Goal: Register for event/course

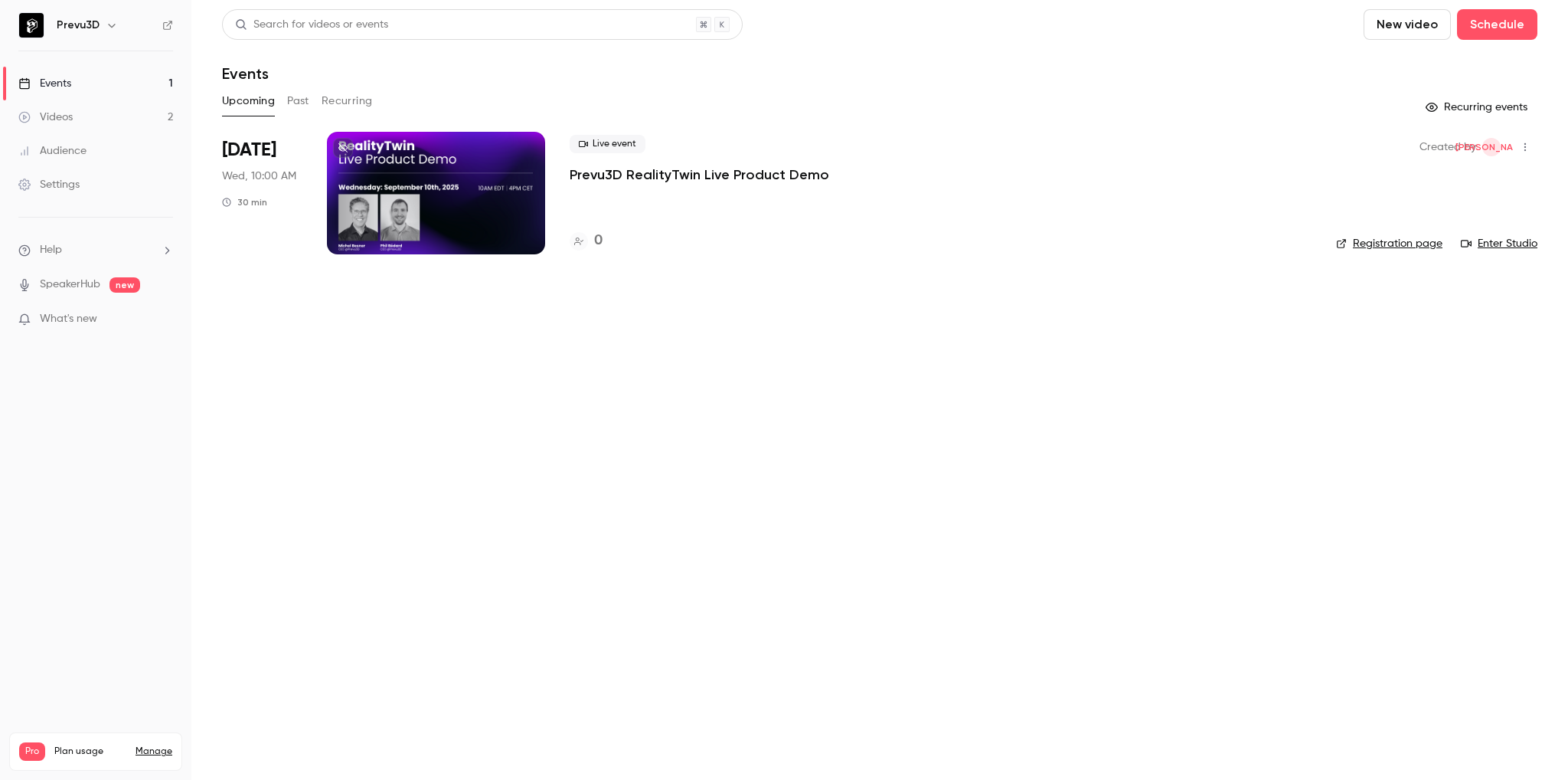
click at [499, 156] on div at bounding box center [435, 193] width 218 height 123
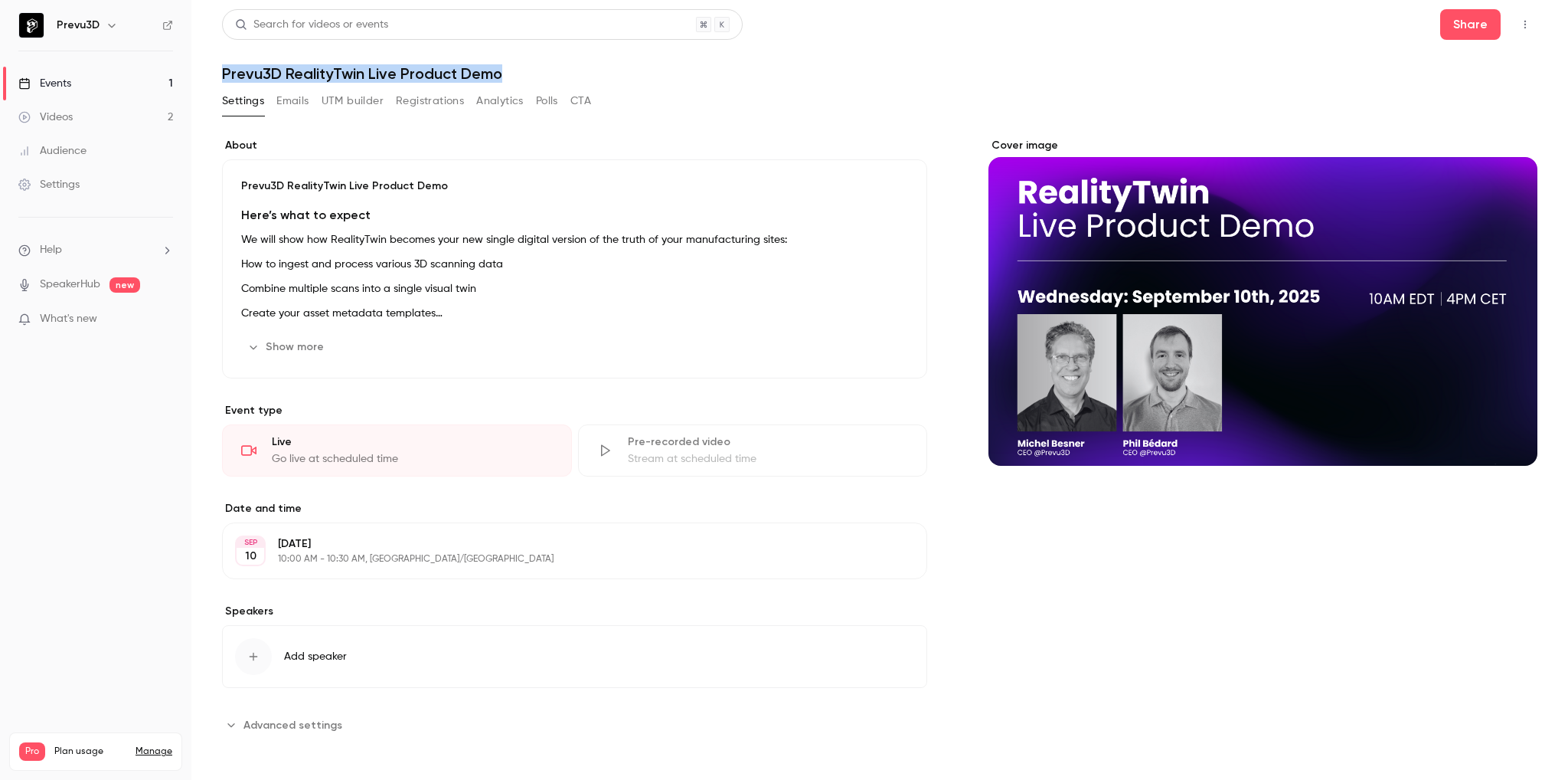
drag, startPoint x: 519, startPoint y: 64, endPoint x: 222, endPoint y: 82, distance: 297.5
click at [222, 82] on h1 "Prevu3D RealityTwin Live Product Demo" at bounding box center [880, 73] width 1316 height 18
copy h1 "Prevu3D RealityTwin Live Product Demo"
click at [101, 89] on link "Events 1" at bounding box center [95, 83] width 192 height 33
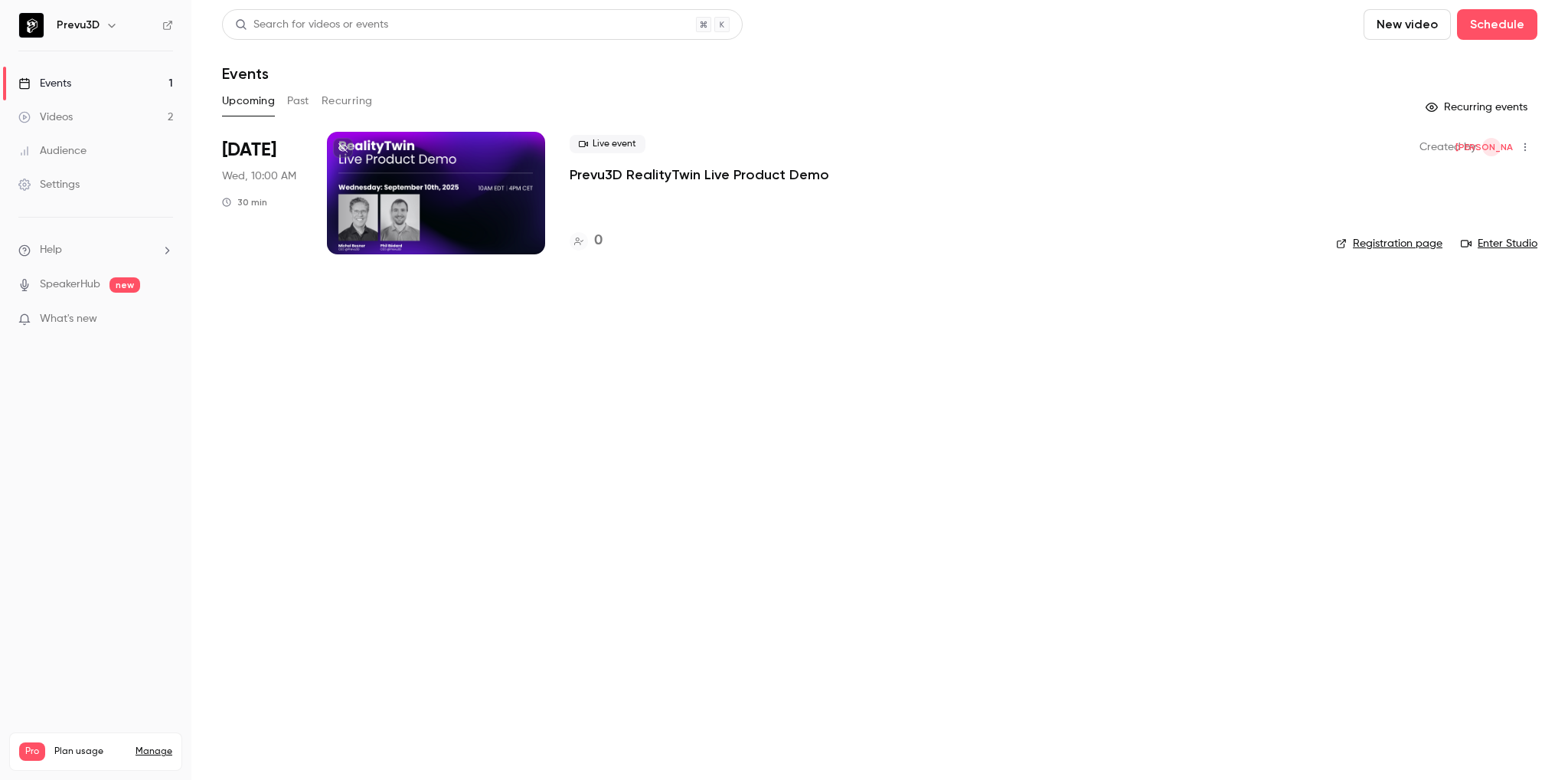
click at [1525, 150] on icon "button" at bounding box center [1525, 147] width 2 height 9
click at [1065, 124] on div at bounding box center [784, 390] width 1568 height 780
